Goal: Transaction & Acquisition: Purchase product/service

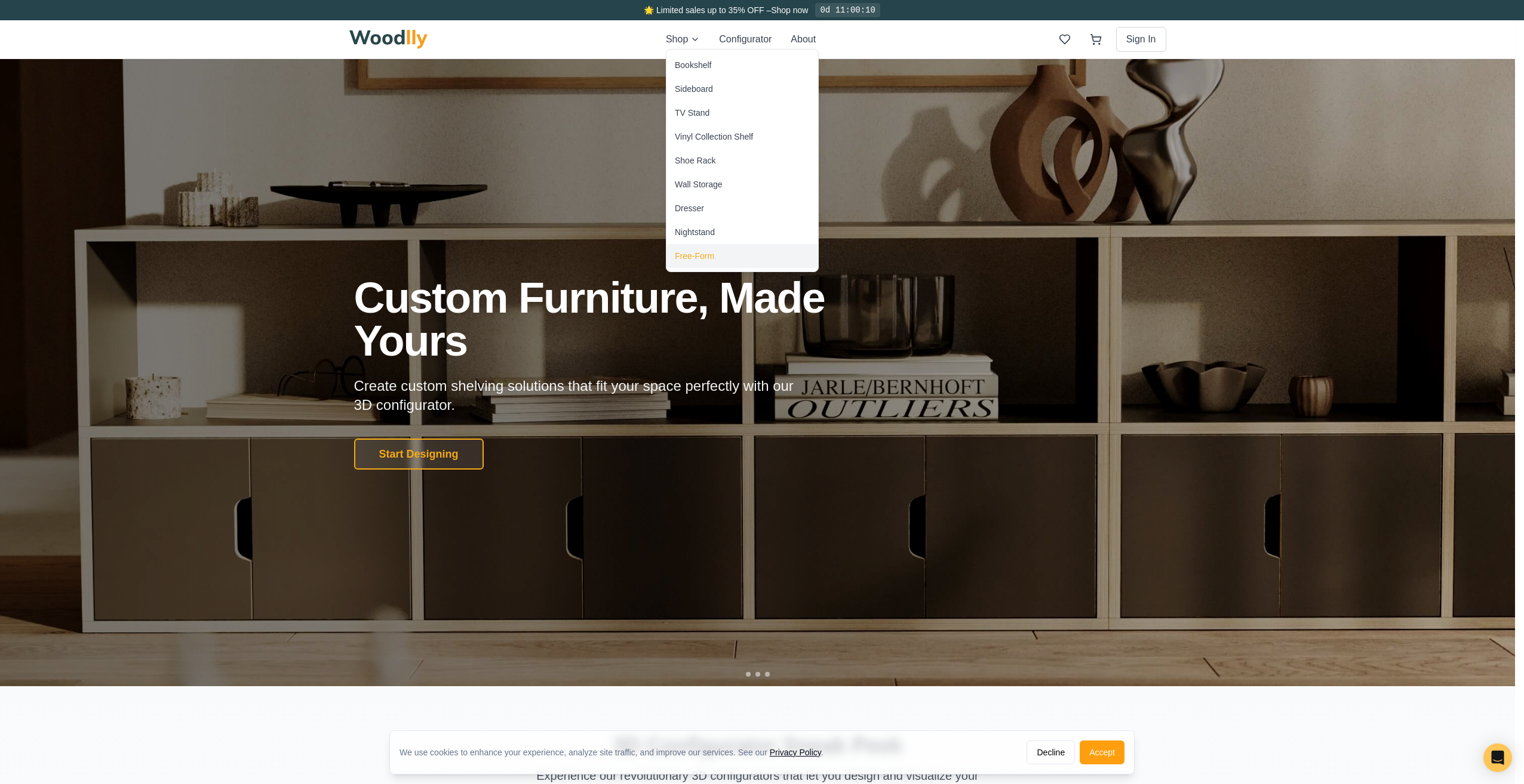
click at [693, 255] on div "Free-Form" at bounding box center [695, 256] width 39 height 12
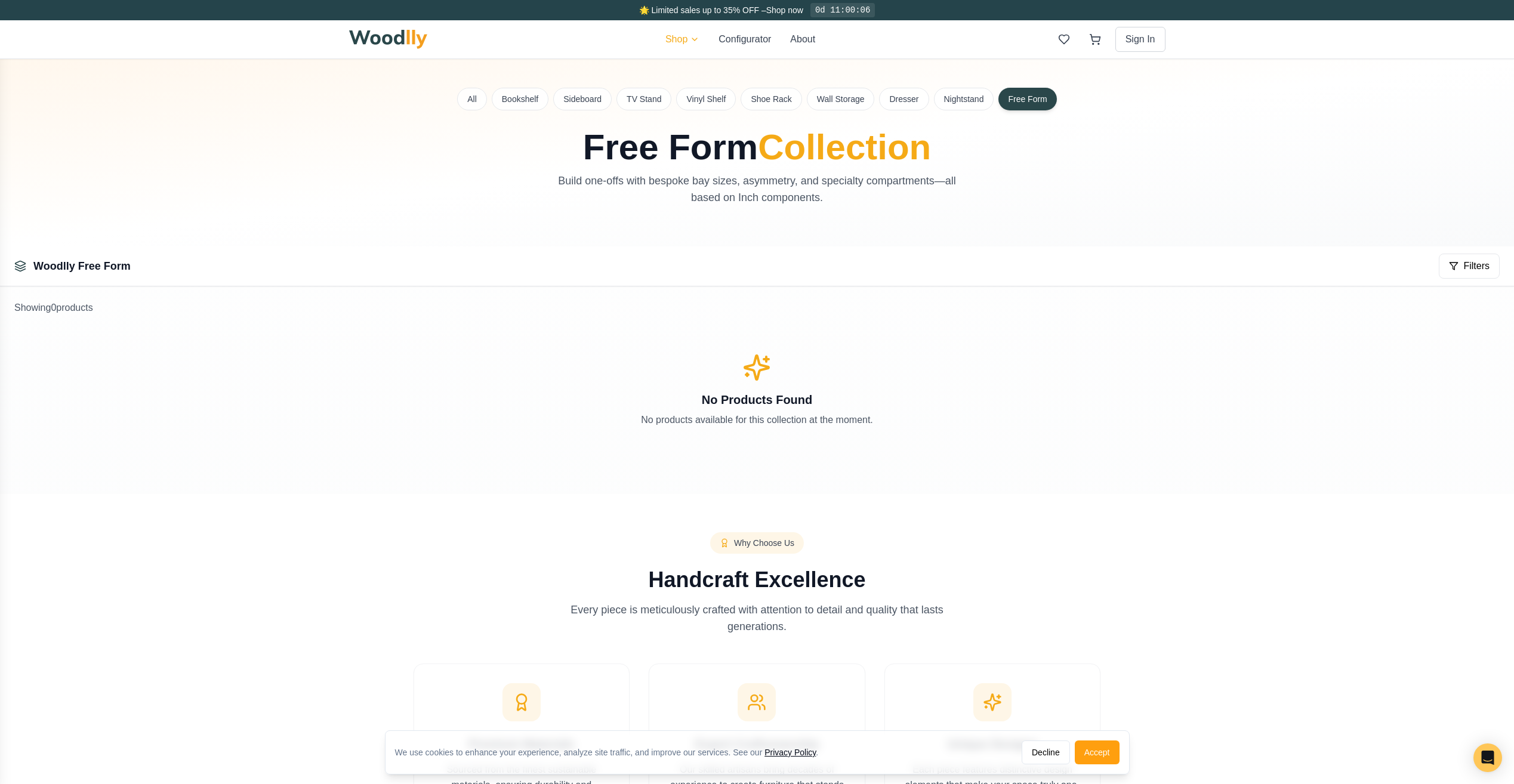
click at [685, 36] on html "We use cookies to enhance your experience, analyze site traffic, and improve ou…" at bounding box center [757, 563] width 1514 height 1127
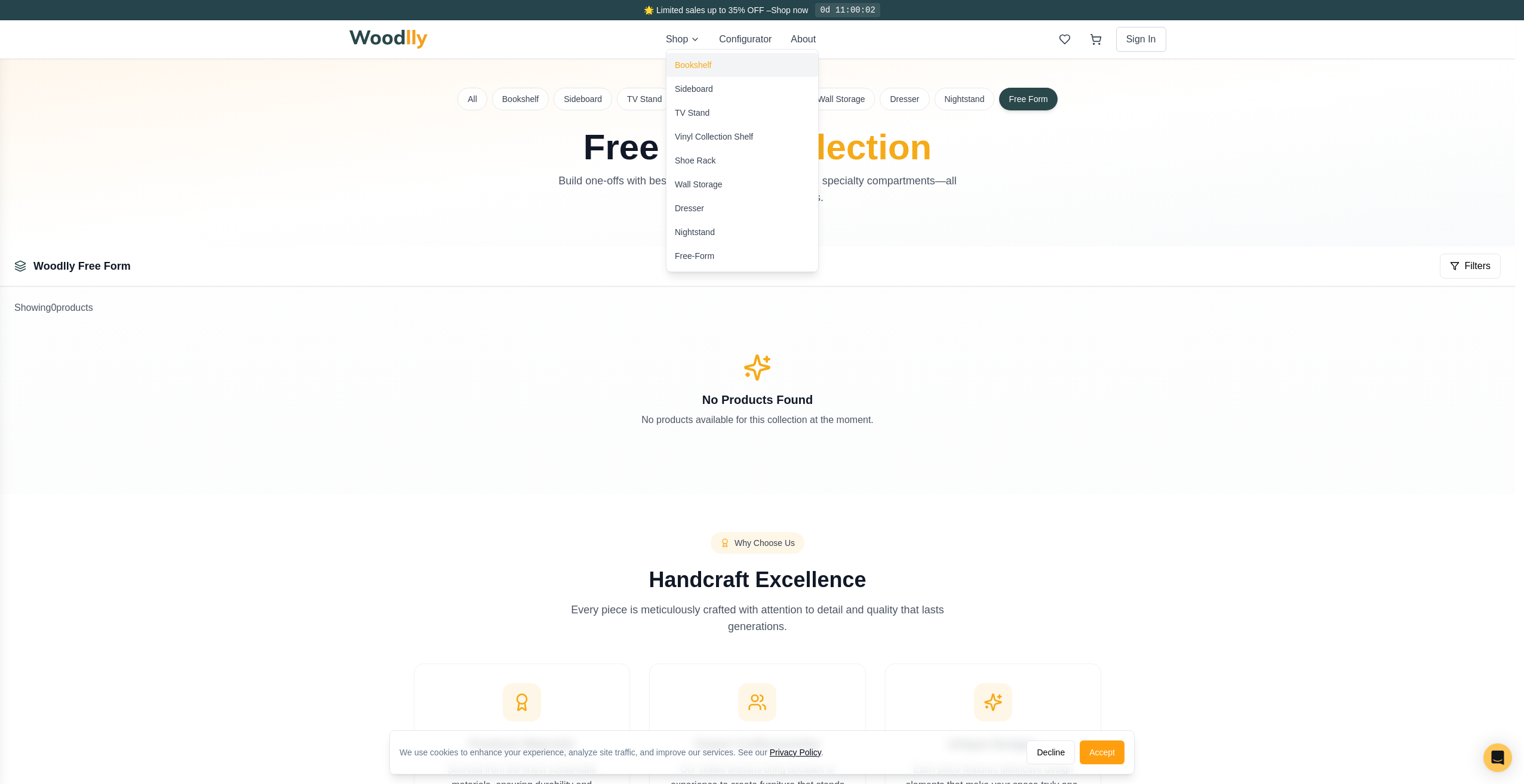
click at [710, 65] on div "Bookshelf" at bounding box center [693, 65] width 37 height 12
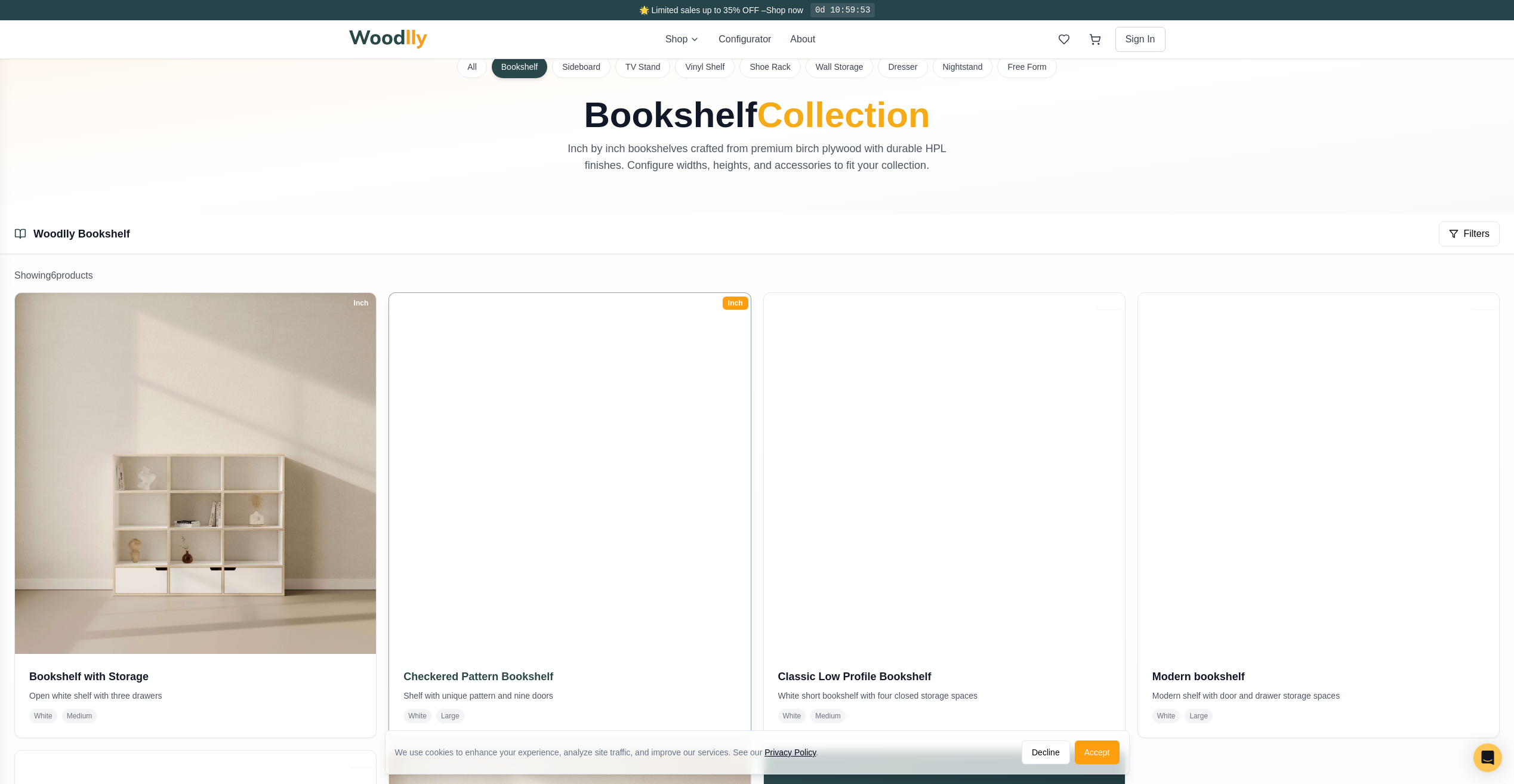
scroll to position [60, 0]
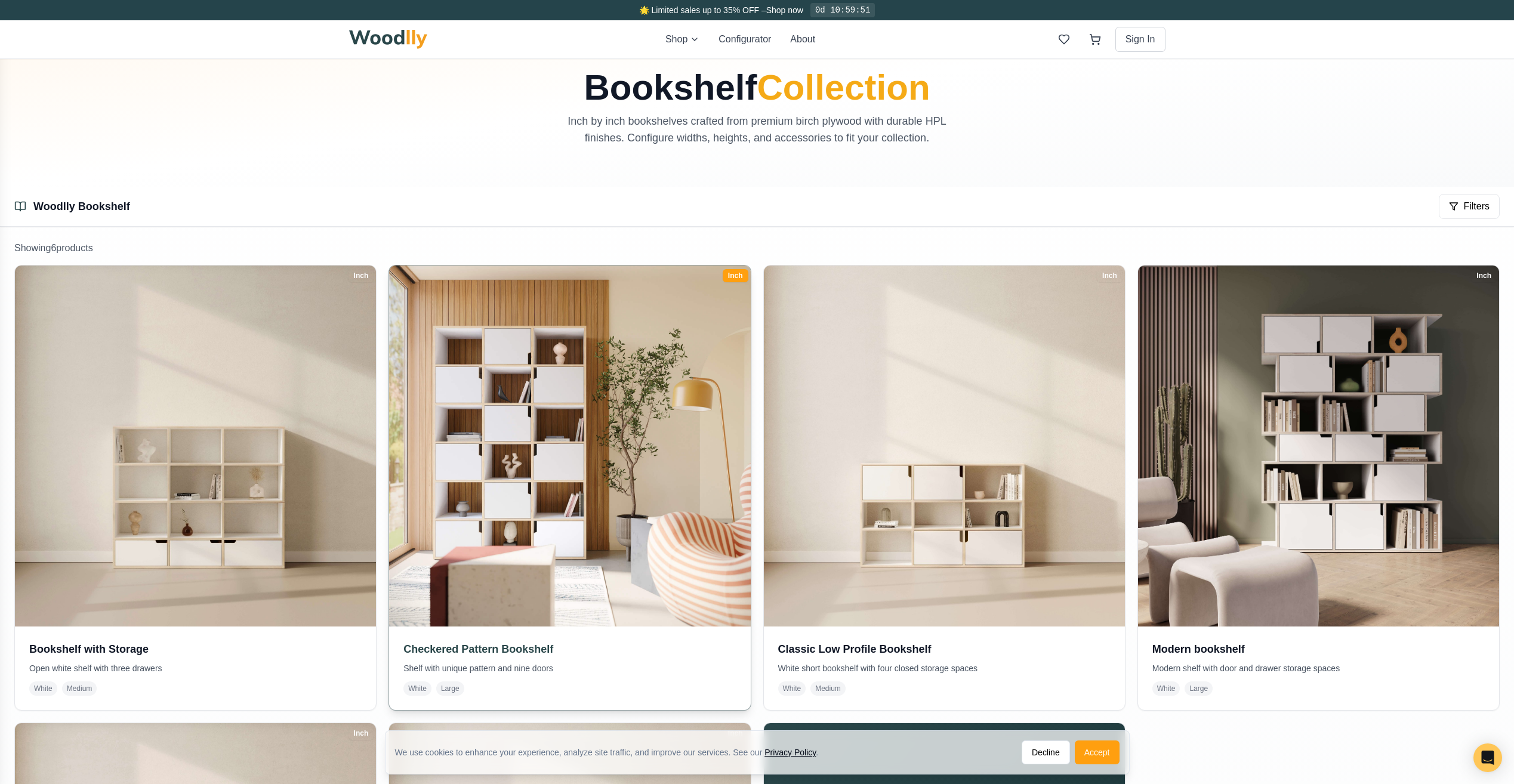
click at [632, 366] on img at bounding box center [570, 446] width 379 height 379
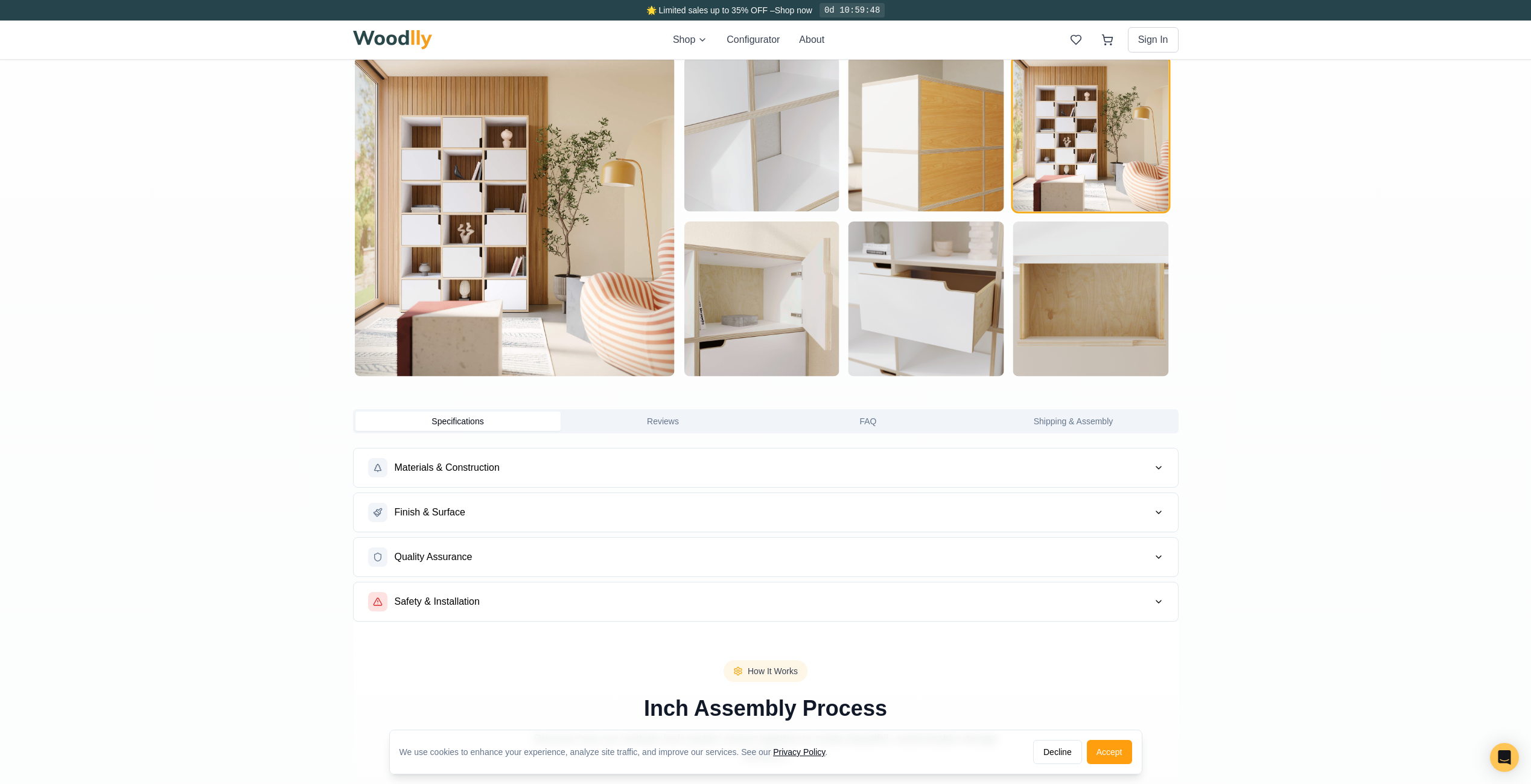
scroll to position [663, 0]
